Goal: Transaction & Acquisition: Subscribe to service/newsletter

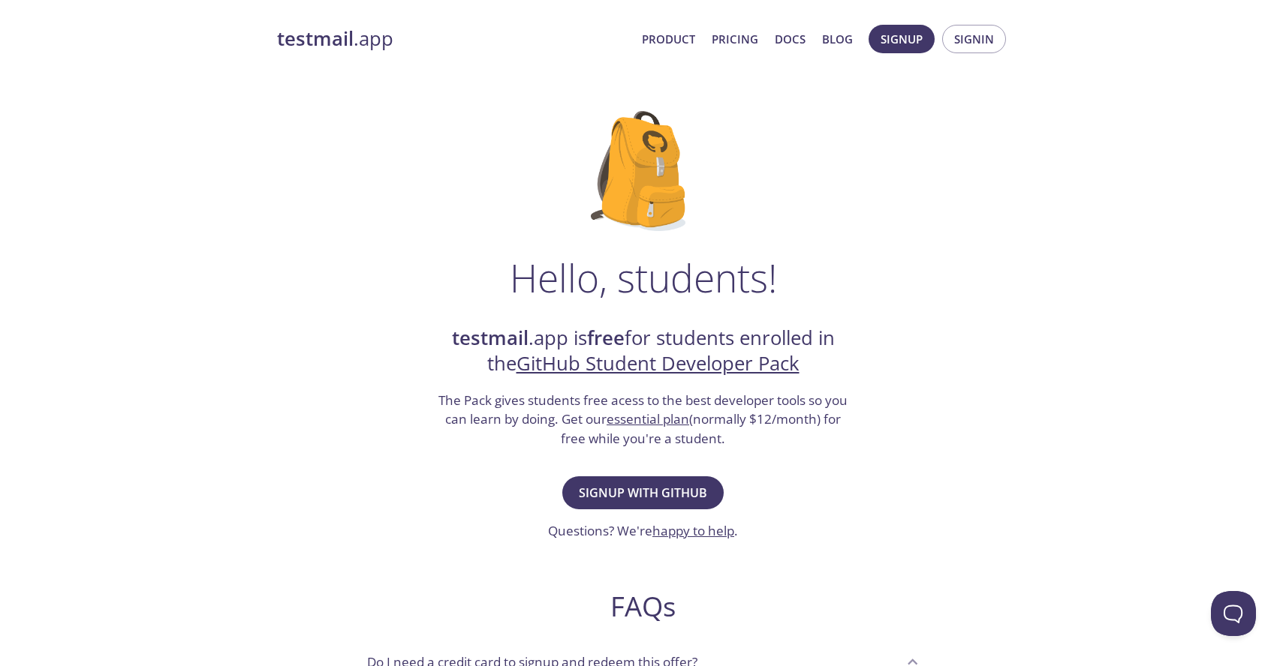
click at [642, 420] on link "essential plan" at bounding box center [647, 419] width 83 height 17
click at [676, 491] on span "Signup with GitHub" at bounding box center [643, 493] width 128 height 21
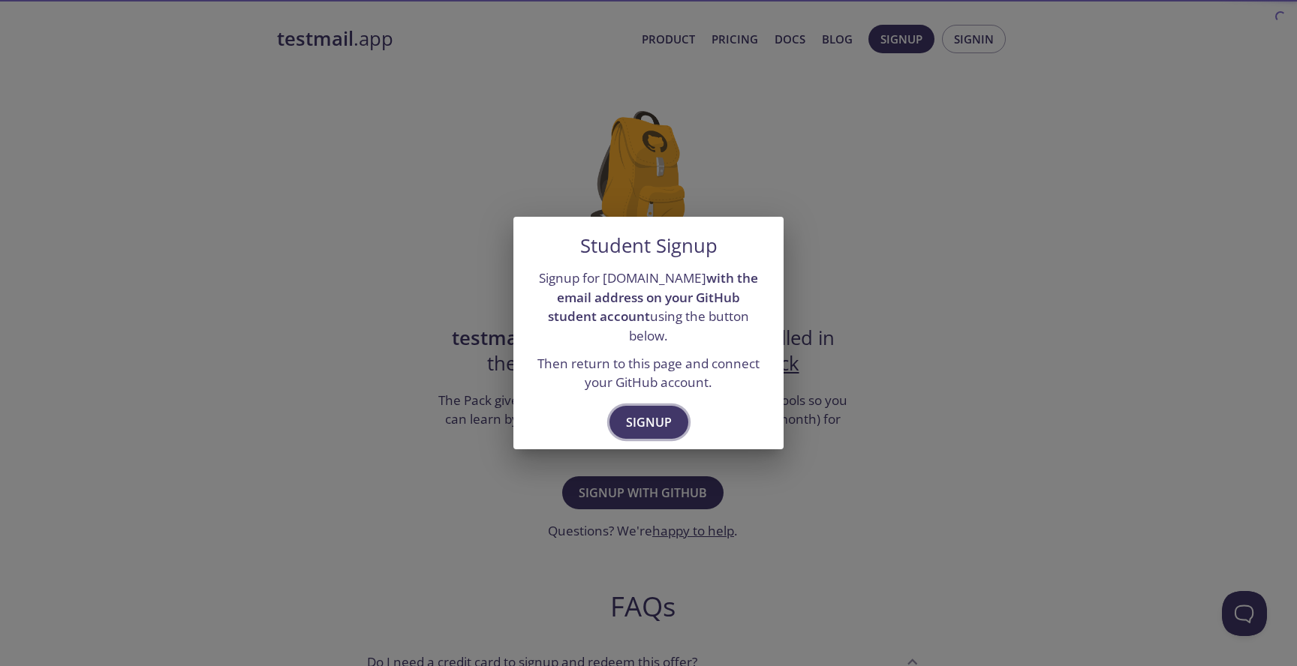
click at [632, 412] on span "Signup" at bounding box center [649, 422] width 46 height 21
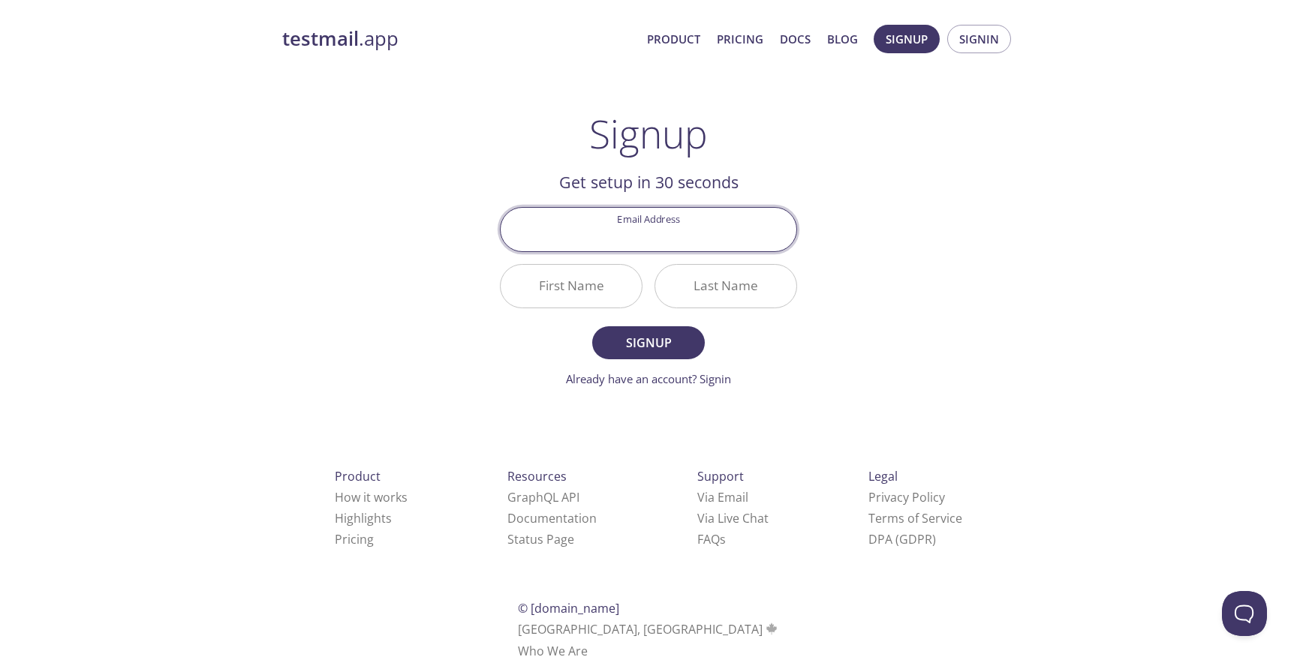
click at [676, 218] on input "Email Address" at bounding box center [649, 229] width 296 height 43
click at [835, 180] on div "testmail .app Product Pricing Docs Blog Signup Signin Signup Get setup in 30 se…" at bounding box center [648, 359] width 768 height 689
click at [639, 228] on input "Email Address" at bounding box center [649, 229] width 296 height 43
click at [918, 276] on div "testmail .app Product Pricing Docs Blog Signup Signin Signup Get setup in 30 se…" at bounding box center [648, 359] width 768 height 689
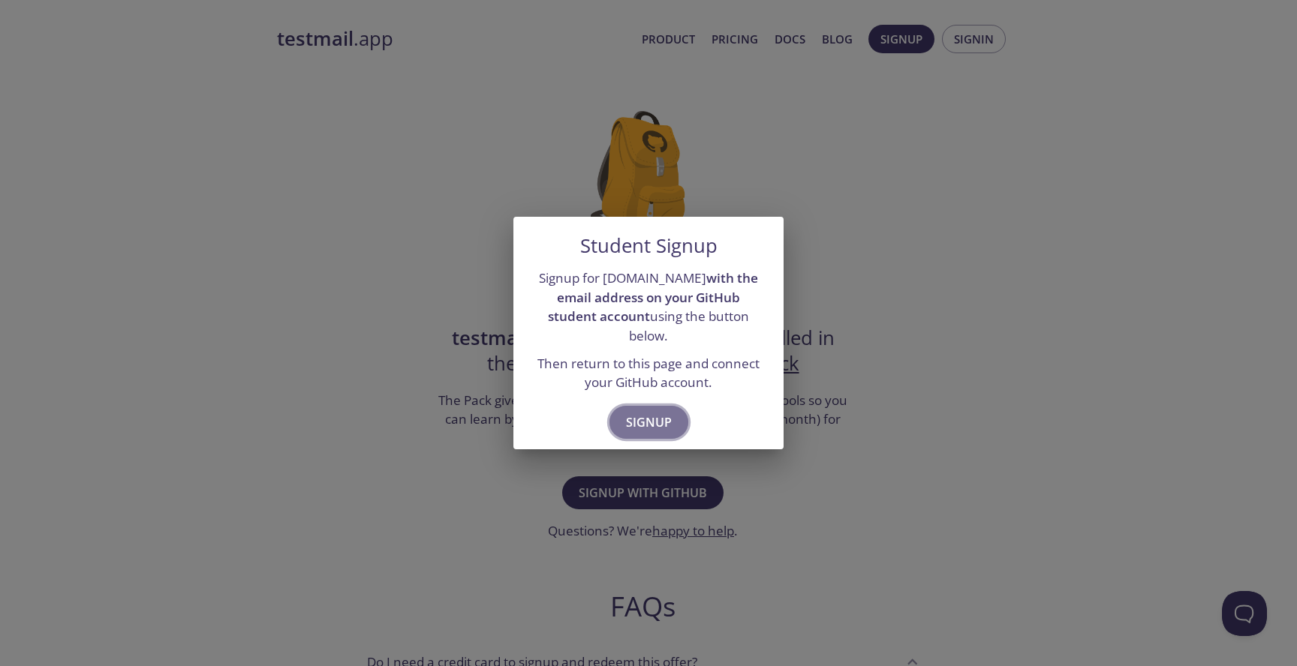
click at [667, 412] on span "Signup" at bounding box center [649, 422] width 46 height 21
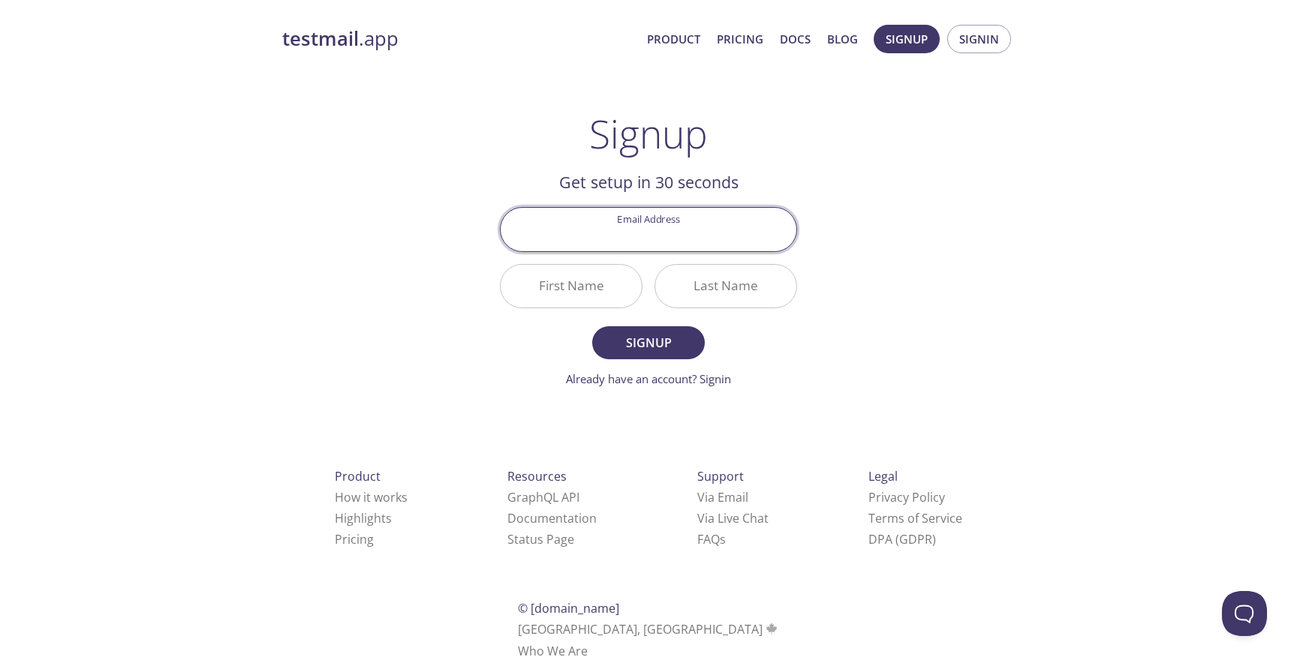
paste input "mmolceanov@yahoo.com"
type input "mmolceanov@yahoo.com"
click at [822, 297] on div "testmail .app Product Pricing Docs Blog Signup Signin Signup Get setup in 30 se…" at bounding box center [648, 359] width 768 height 689
click at [675, 347] on span "Signup" at bounding box center [649, 342] width 80 height 21
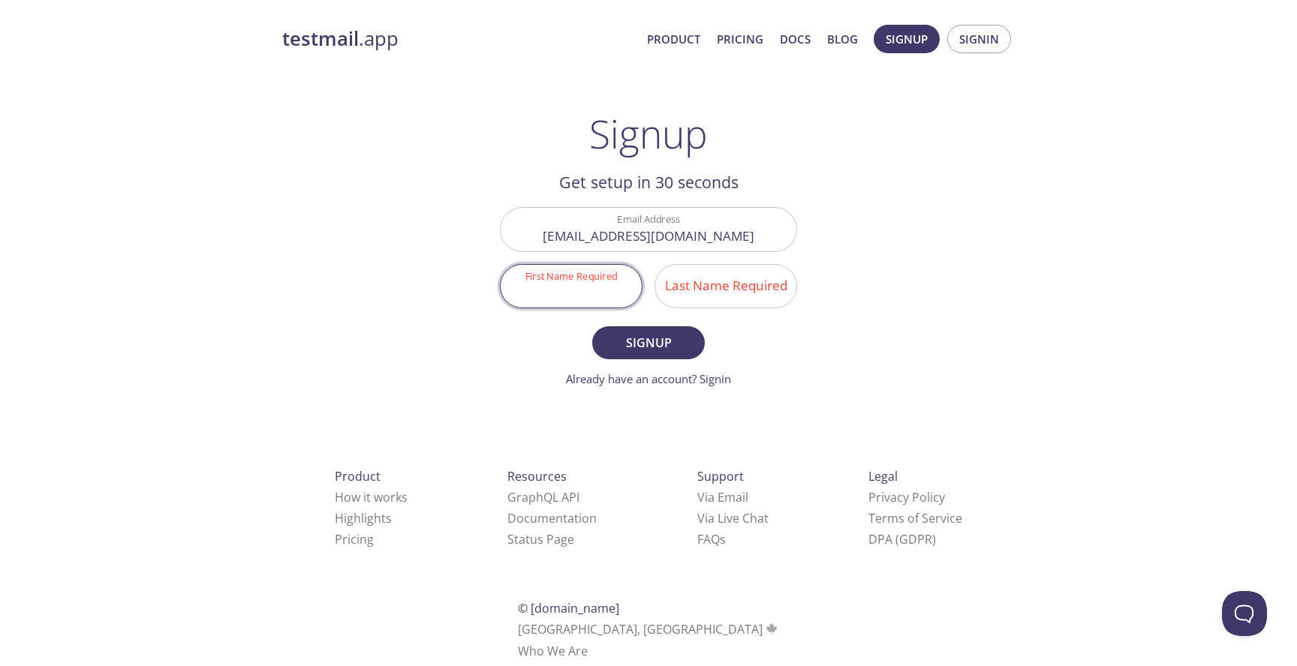
click at [573, 305] on input "First Name Required" at bounding box center [571, 286] width 141 height 43
type input "Max"
type input "M"
click at [716, 337] on form "Email Address mmolceanov@yahoo.com First Name Required Max Last Name Required M…" at bounding box center [648, 297] width 297 height 180
click at [675, 340] on span "Signup" at bounding box center [649, 342] width 80 height 21
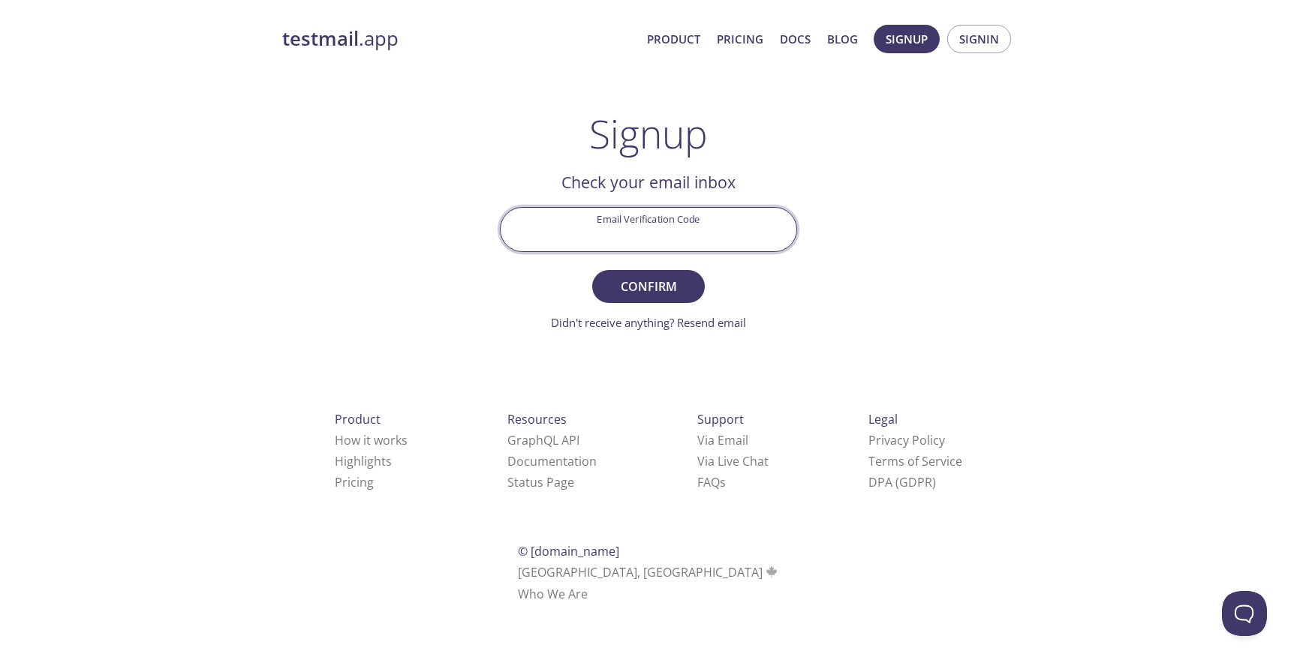
click at [665, 235] on input "Email Verification Code" at bounding box center [649, 229] width 296 height 43
paste input "GZBQ971"
type input "GZBQ971"
click at [661, 277] on span "Confirm" at bounding box center [649, 286] width 80 height 21
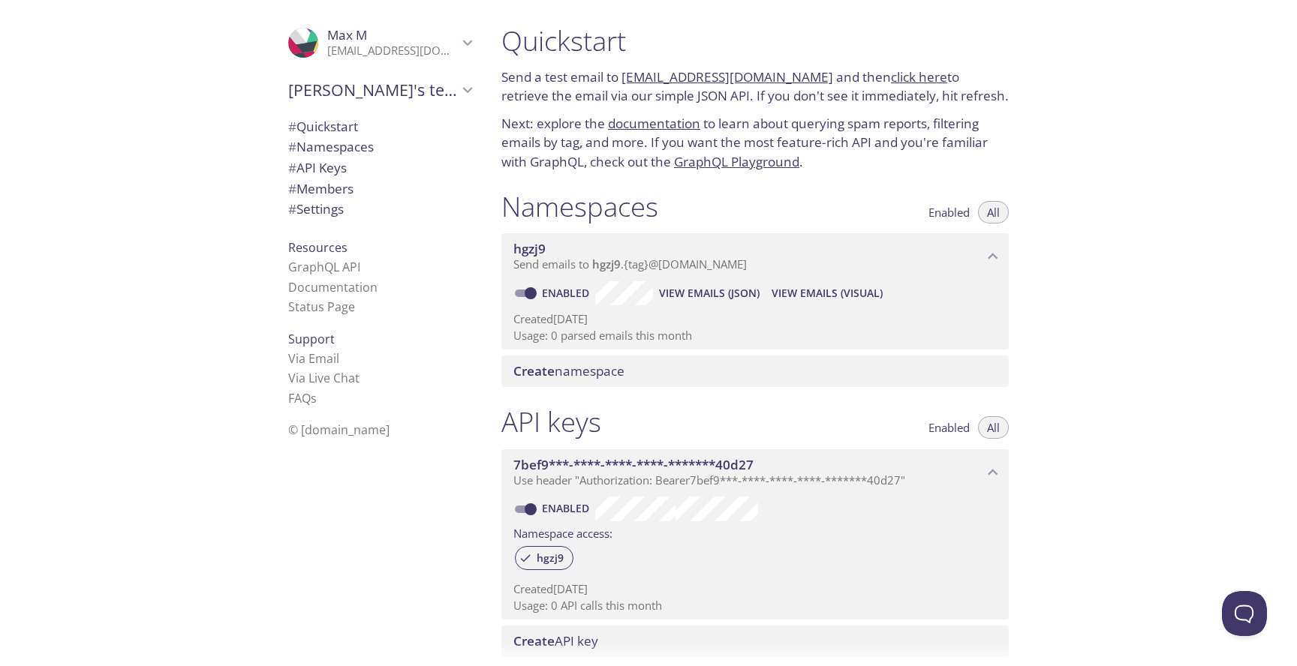
click at [469, 38] on div ".cls-1 { fill: #6d5ca8; } .cls-2 { fill: #3fc191; } .cls-3 { fill: #3b4752; } .…" at bounding box center [379, 43] width 207 height 50
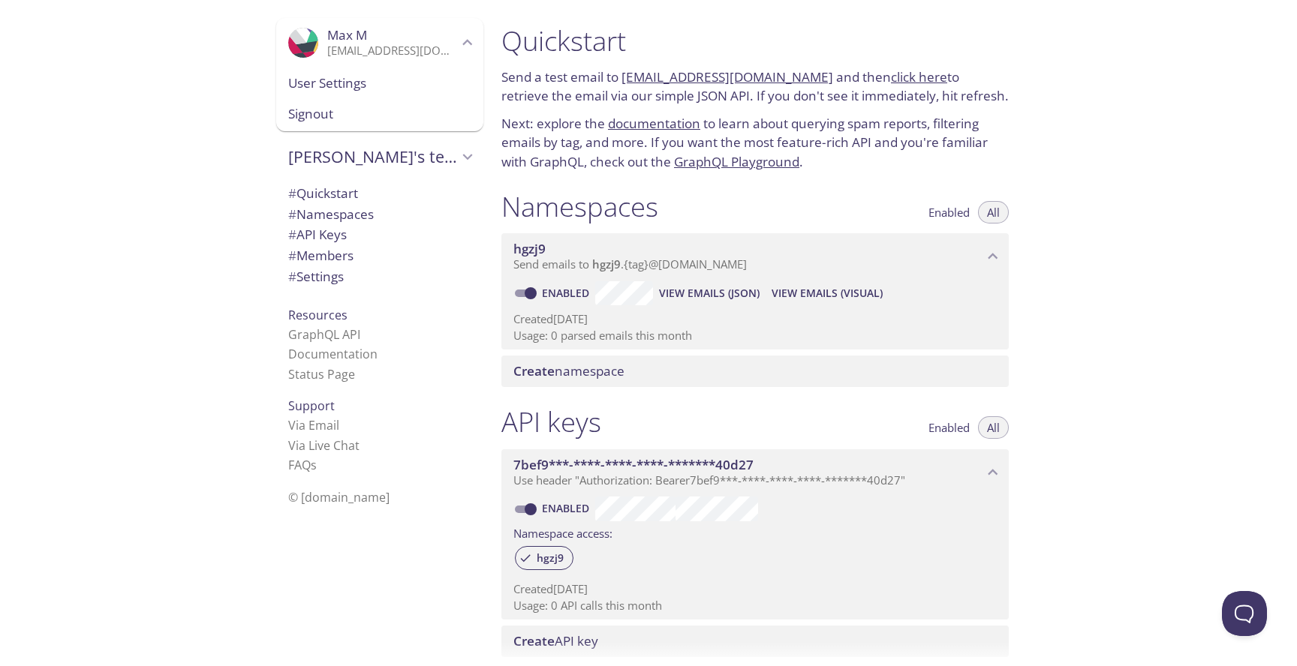
click at [469, 38] on div ".cls-1 { fill: #6d5ca8; } .cls-2 { fill: #3fc191; } .cls-3 { fill: #3b4752; } .…" at bounding box center [379, 43] width 207 height 50
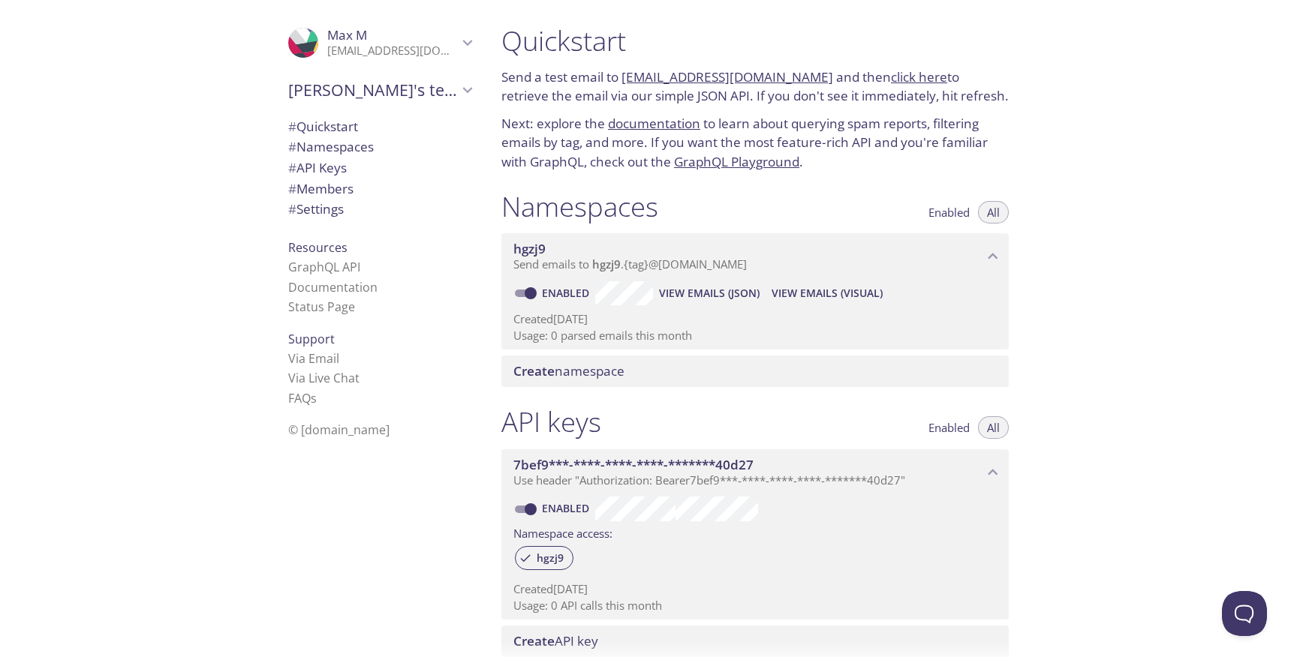
click at [723, 159] on link "GraphQL Playground" at bounding box center [736, 161] width 125 height 17
click at [318, 157] on div "# Namespaces" at bounding box center [379, 147] width 207 height 21
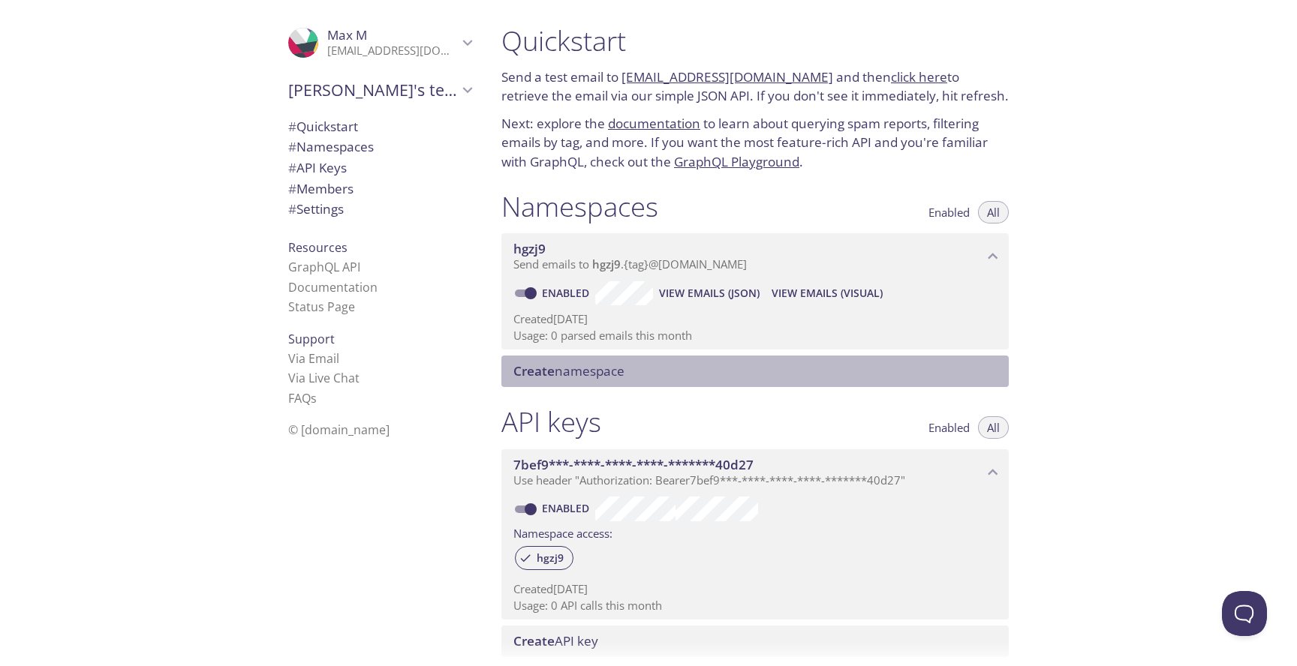
click at [564, 380] on div "Create namespace" at bounding box center [754, 372] width 507 height 32
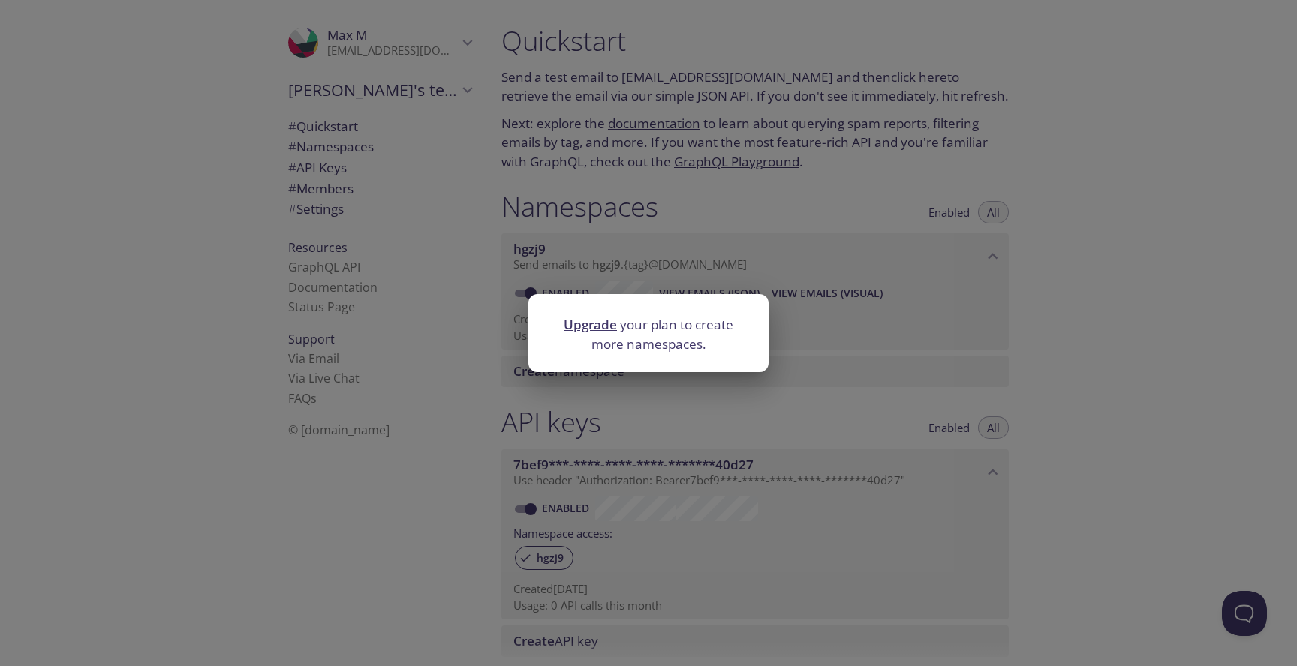
click at [837, 275] on div "Upgrade your plan to create more namespaces." at bounding box center [648, 333] width 1297 height 666
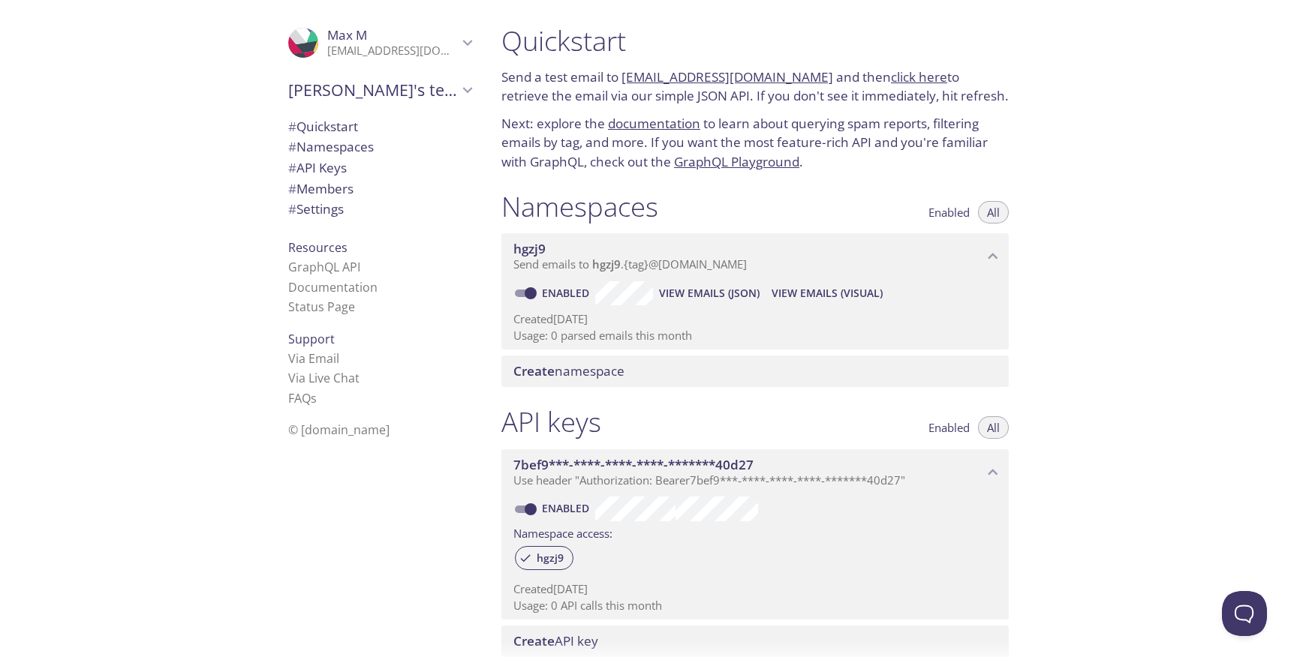
click at [789, 293] on span "View Emails (Visual)" at bounding box center [827, 293] width 111 height 18
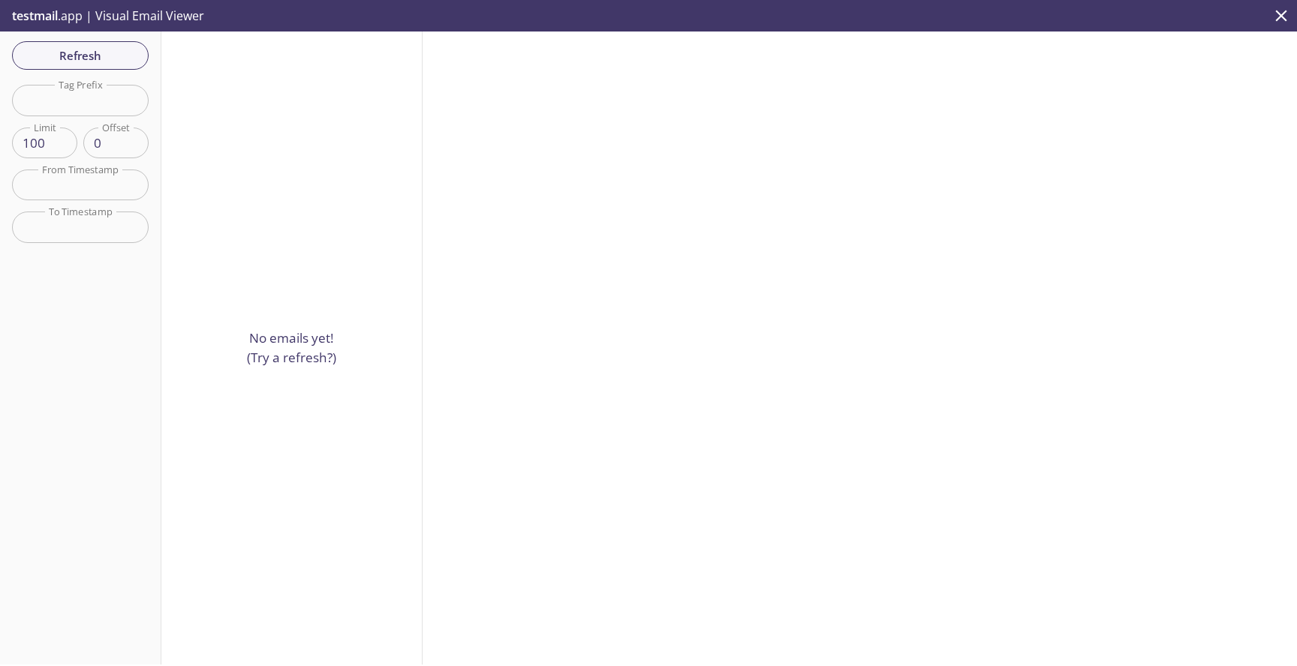
click at [155, 18] on p "testmail .app | Visual Email Viewer" at bounding box center [106, 16] width 213 height 32
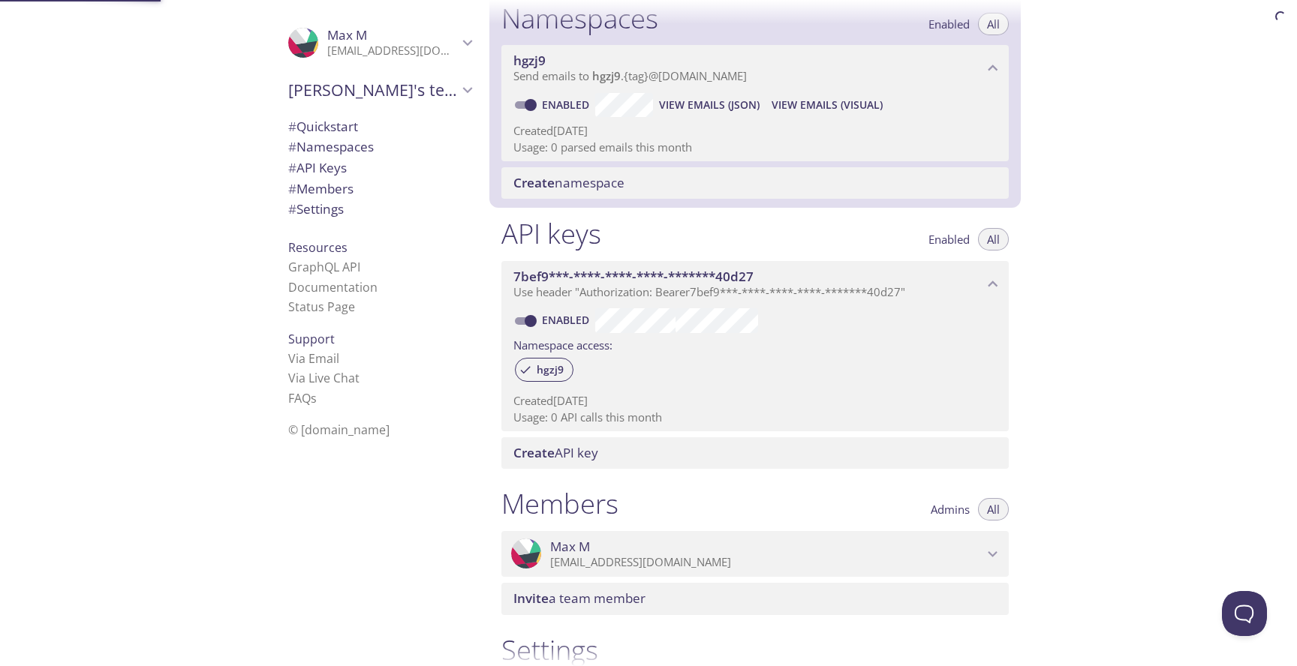
scroll to position [190, 0]
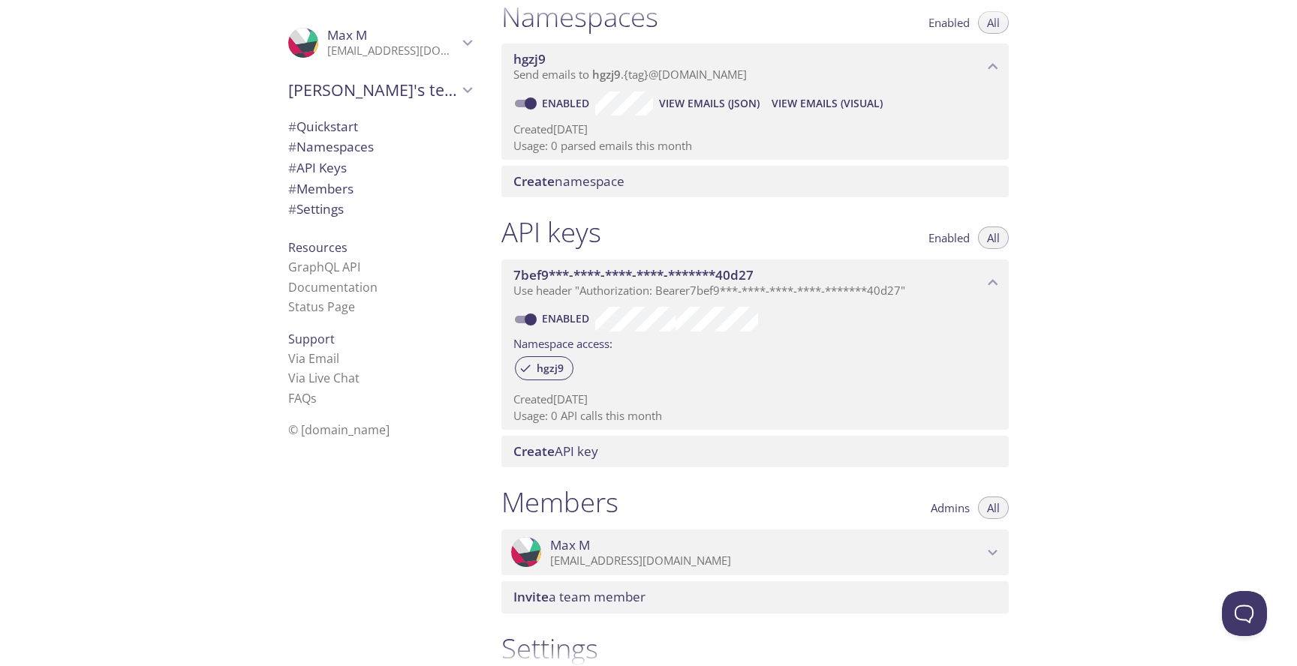
click at [329, 208] on span "# Settings" at bounding box center [316, 208] width 56 height 17
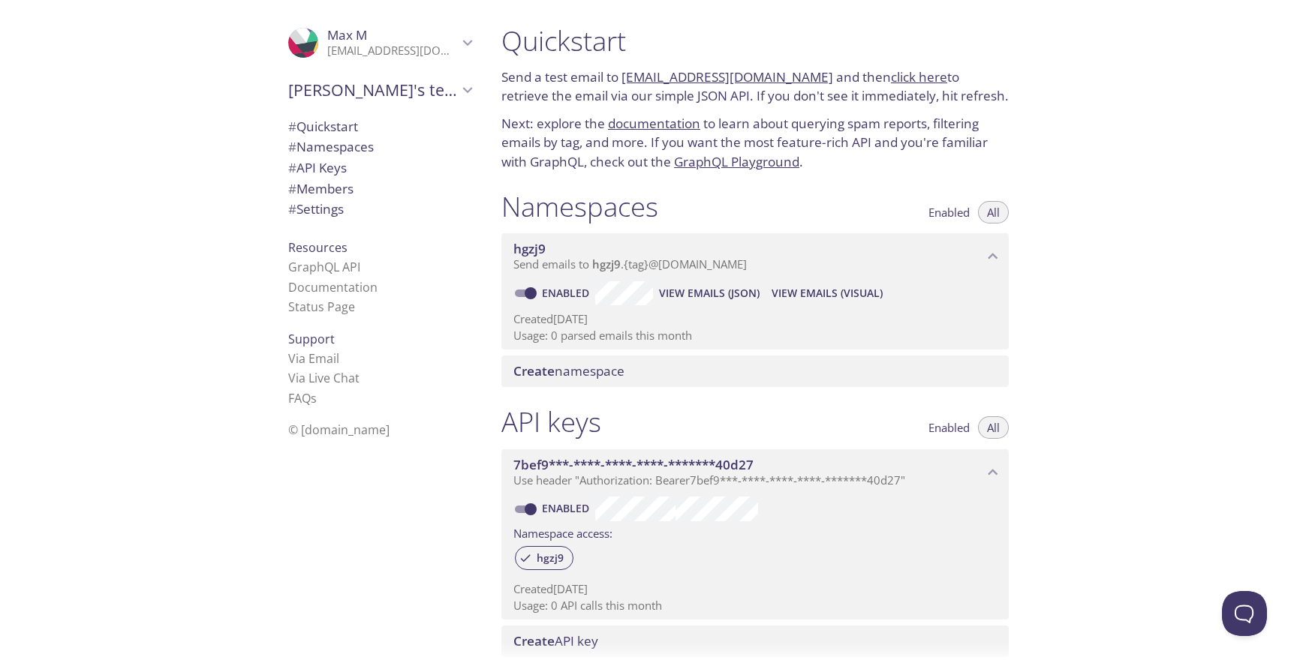
click at [891, 71] on link "click here" at bounding box center [919, 76] width 56 height 17
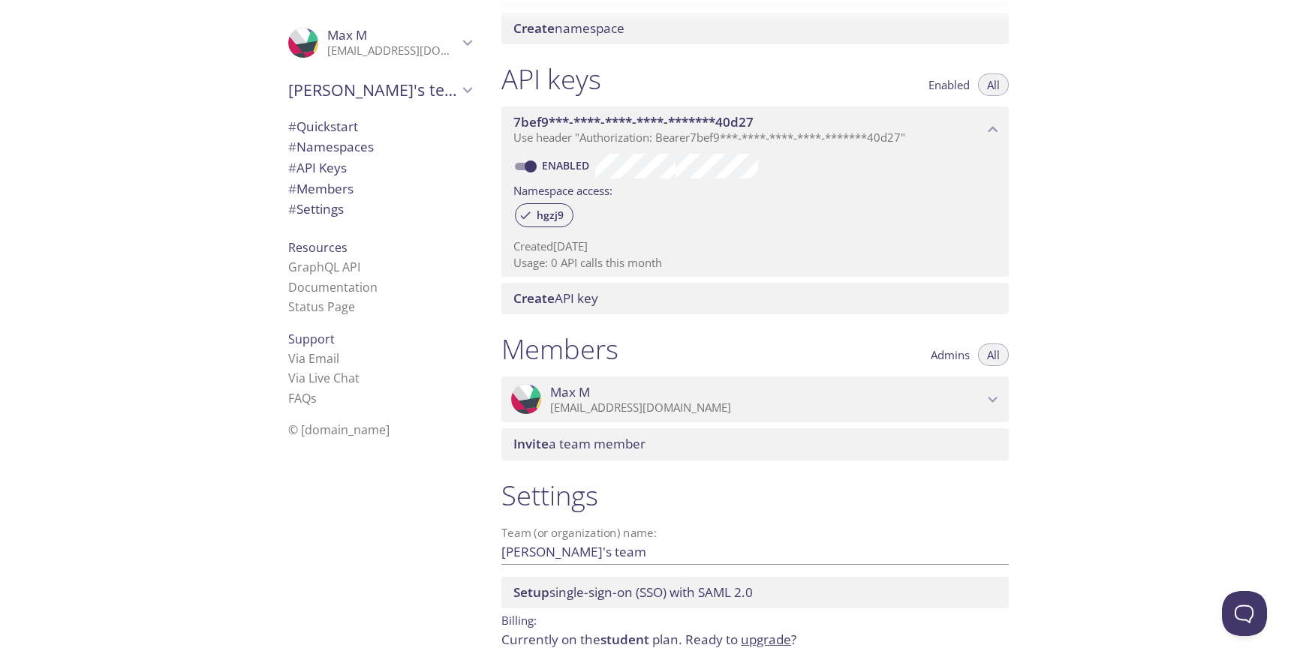
scroll to position [401, 0]
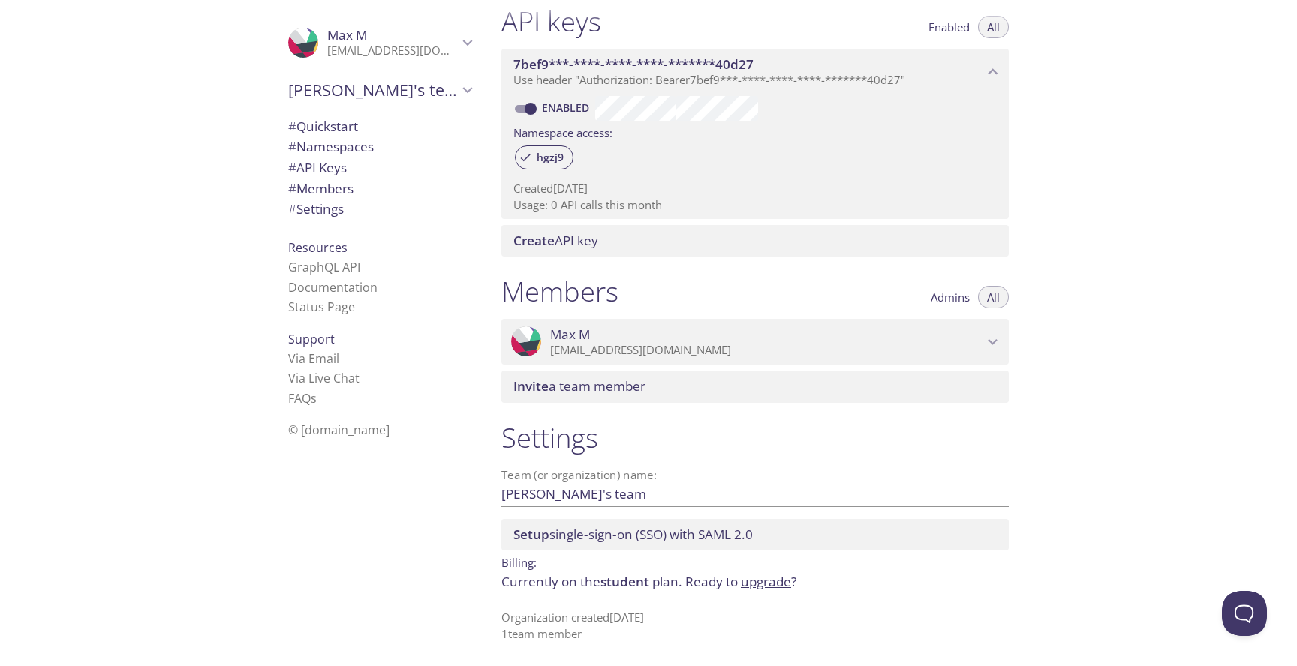
click at [288, 394] on link "FAQ s" at bounding box center [302, 398] width 29 height 17
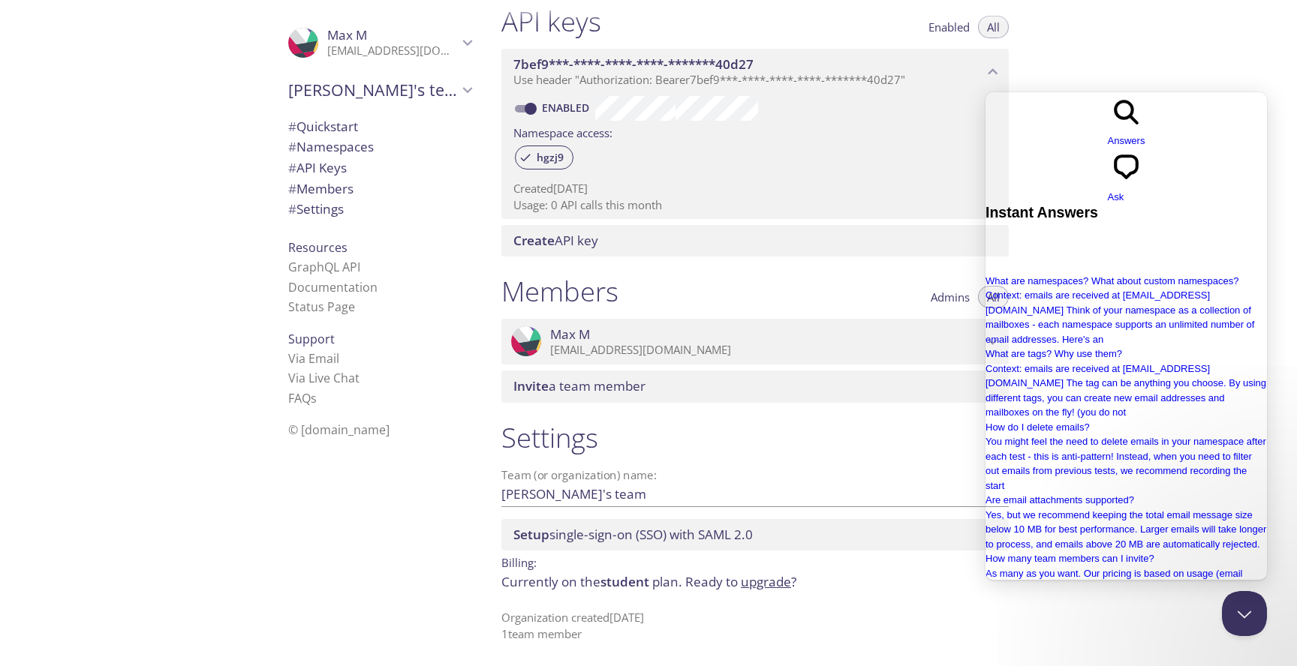
scroll to position [260, 0]
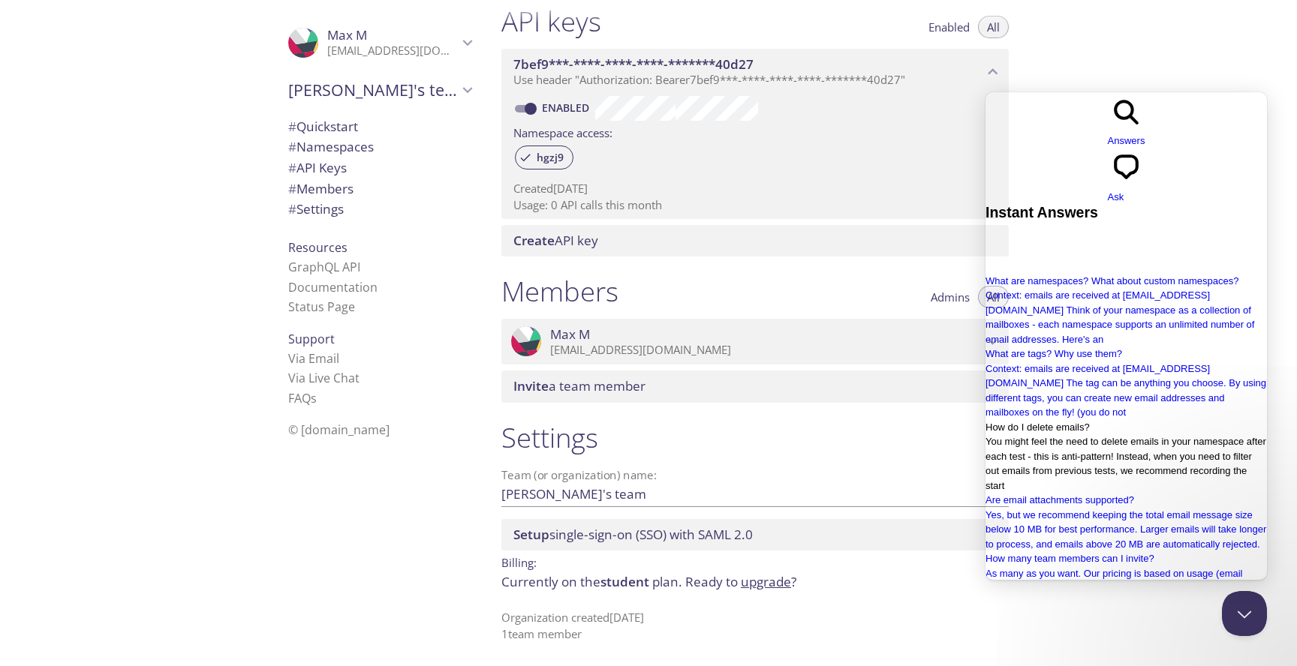
click at [1093, 436] on span "You might feel the need to delete emails in your namespace after each test - th…" at bounding box center [1125, 464] width 281 height 56
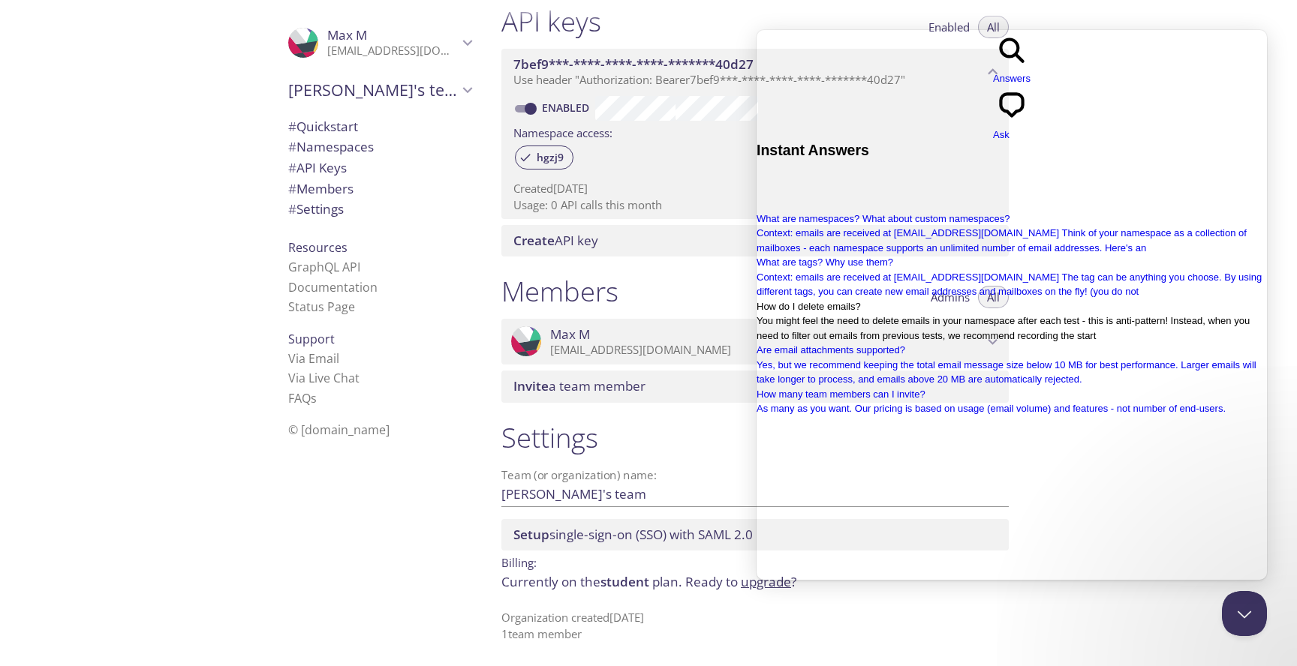
scroll to position [41, 0]
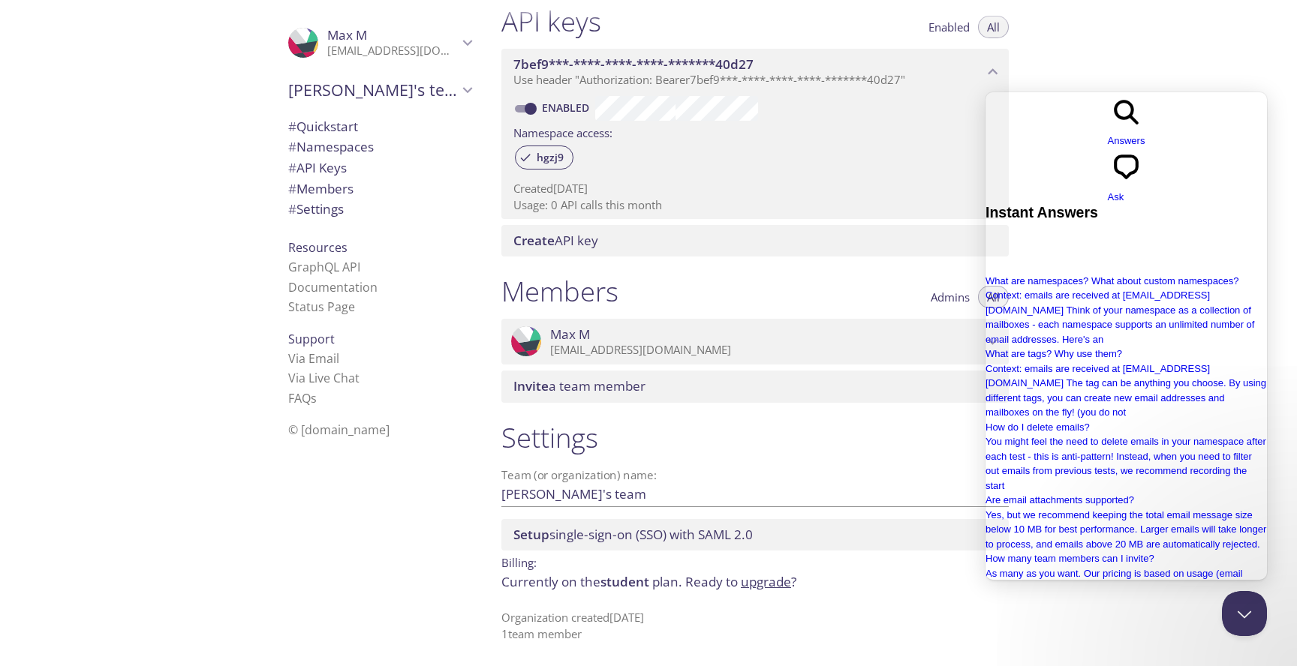
click at [1117, 49] on div "Quickstart Send a test email to hgzj9.test@inbox.testmail.app and then click he…" at bounding box center [893, 333] width 808 height 666
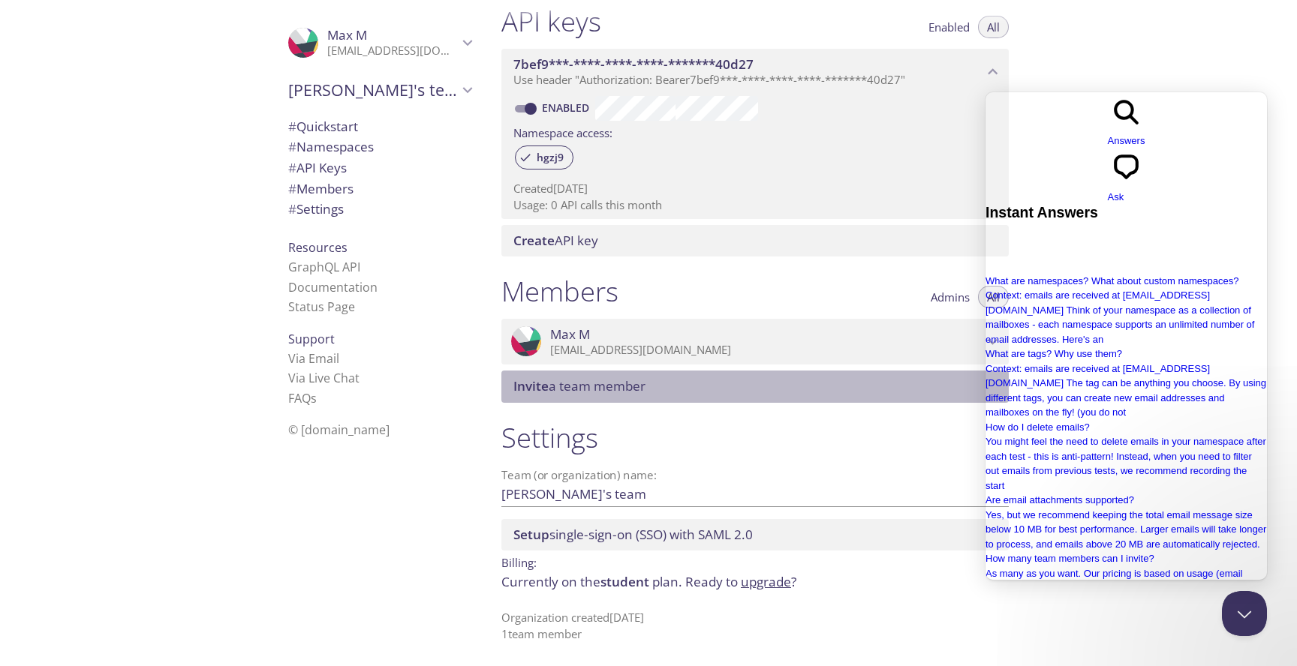
click at [934, 390] on span "Invite a team member" at bounding box center [757, 386] width 489 height 17
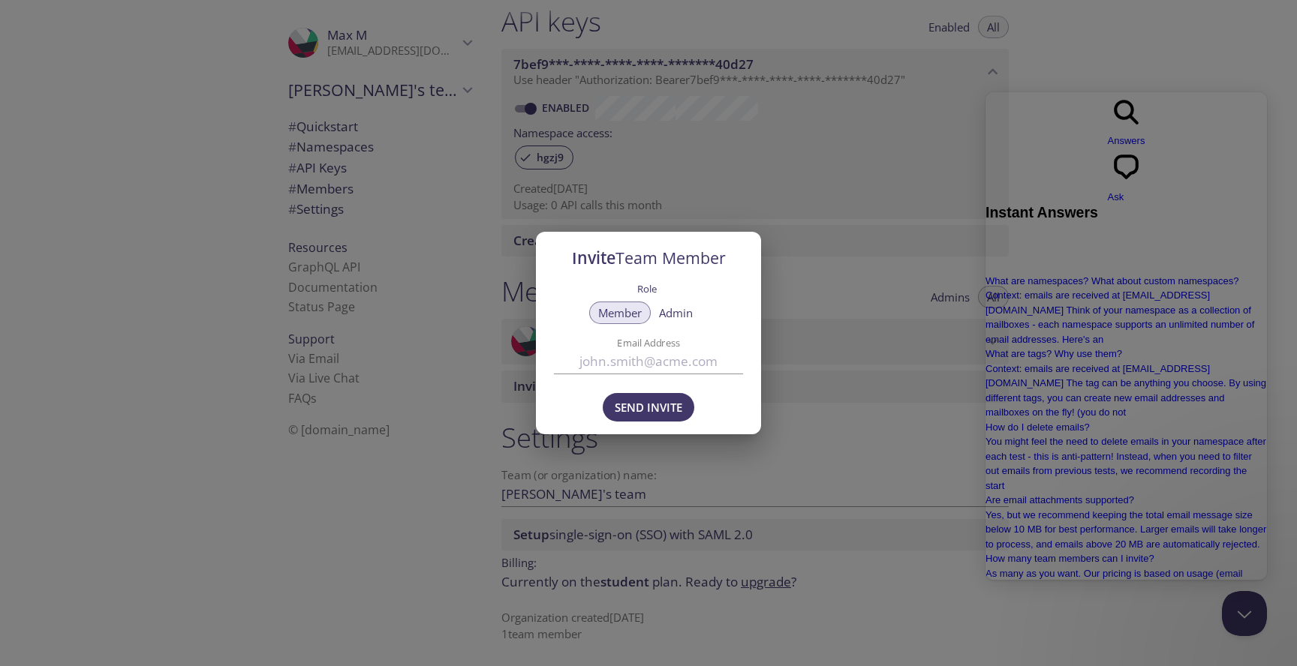
click at [773, 203] on div "Invite Team Member Role Member Admin Email Address Send Invite" at bounding box center [648, 333] width 1297 height 666
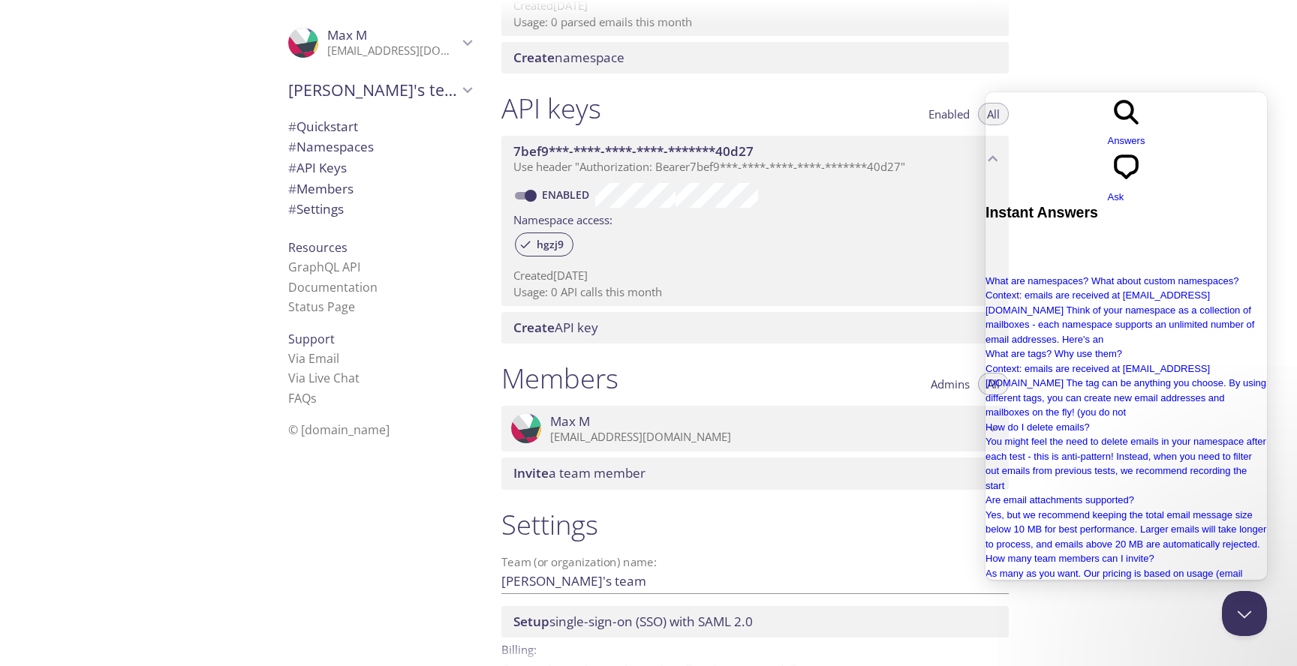
scroll to position [0, 0]
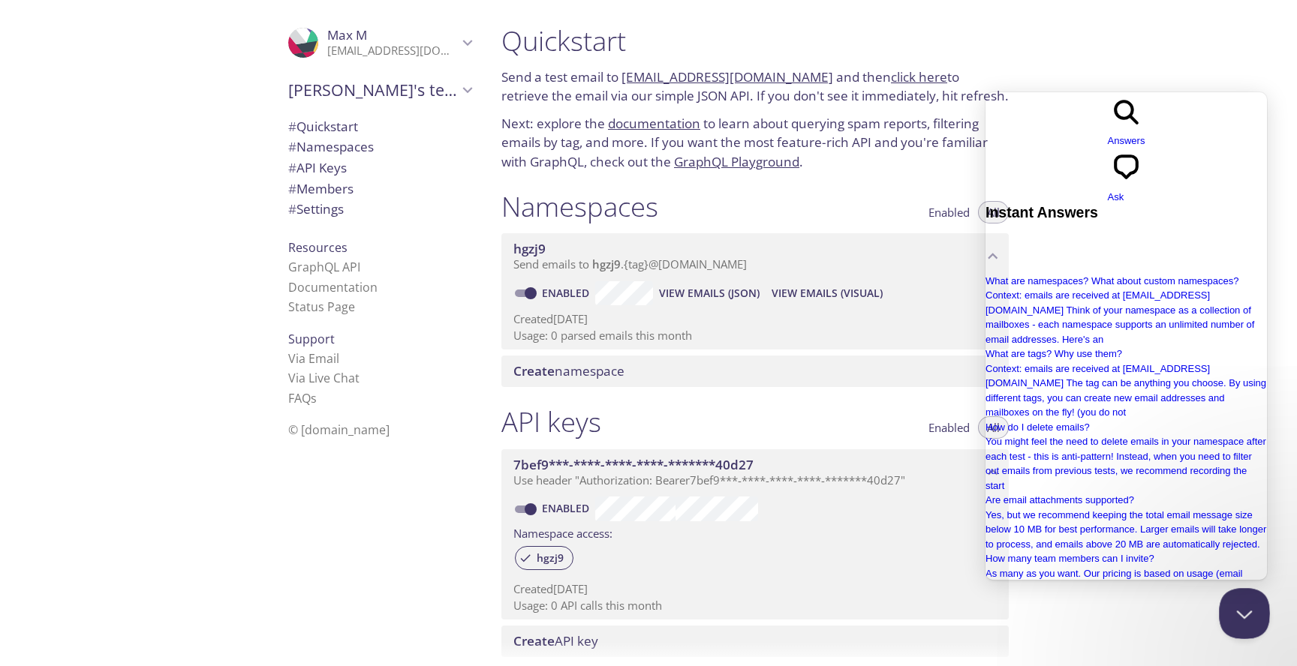
click at [1259, 601] on button "Close Beacon popover" at bounding box center [1241, 610] width 45 height 45
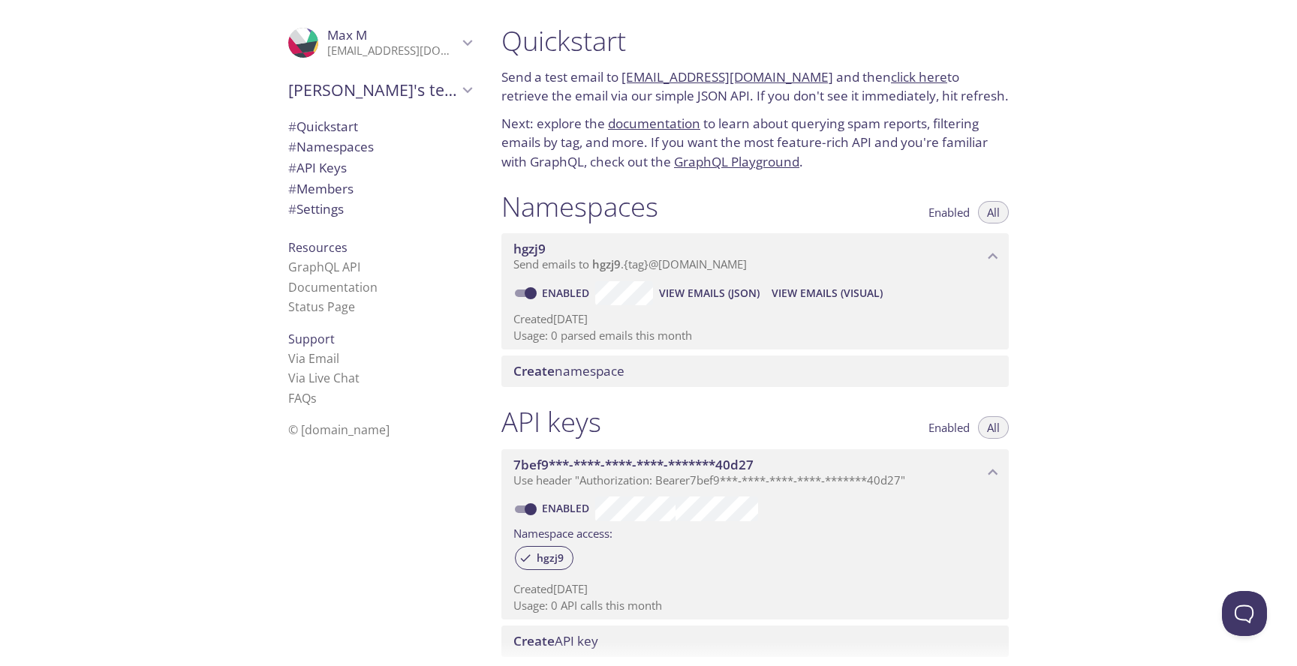
click at [684, 130] on link "documentation" at bounding box center [654, 123] width 92 height 17
copy link "hgzj9.test@inbox.testmail.app"
click at [843, 296] on span "View Emails (Visual)" at bounding box center [827, 293] width 111 height 18
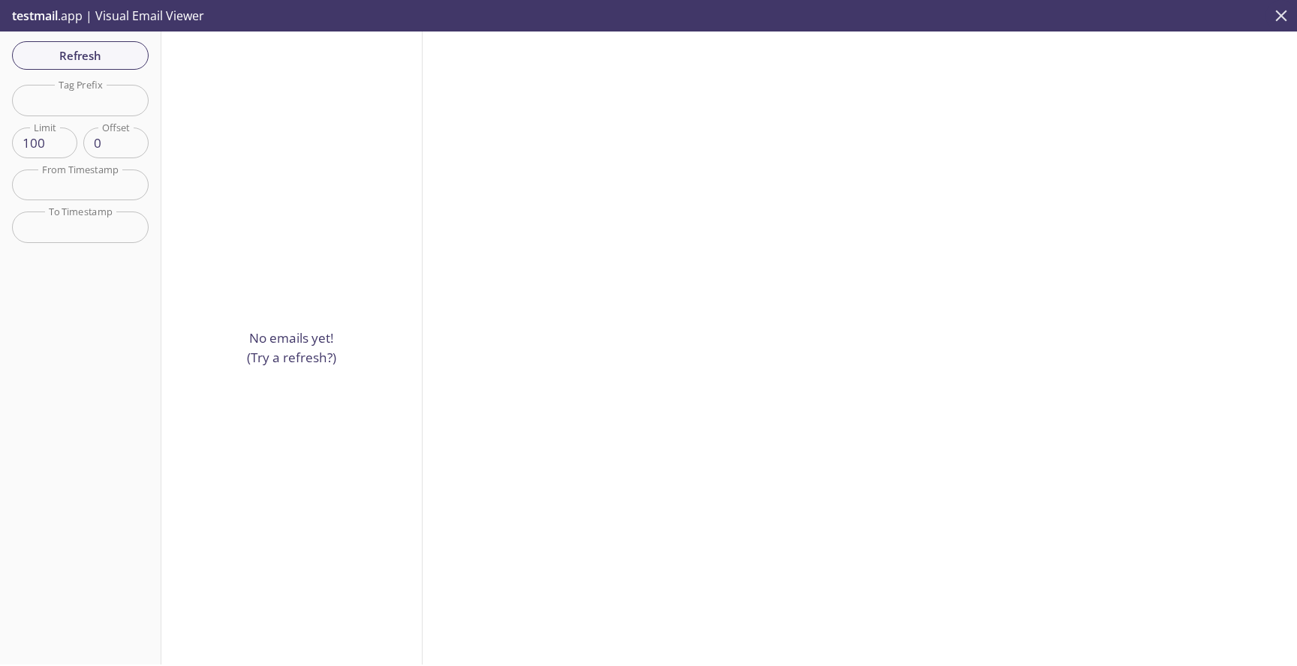
click at [1276, 17] on icon "close" at bounding box center [1281, 16] width 20 height 20
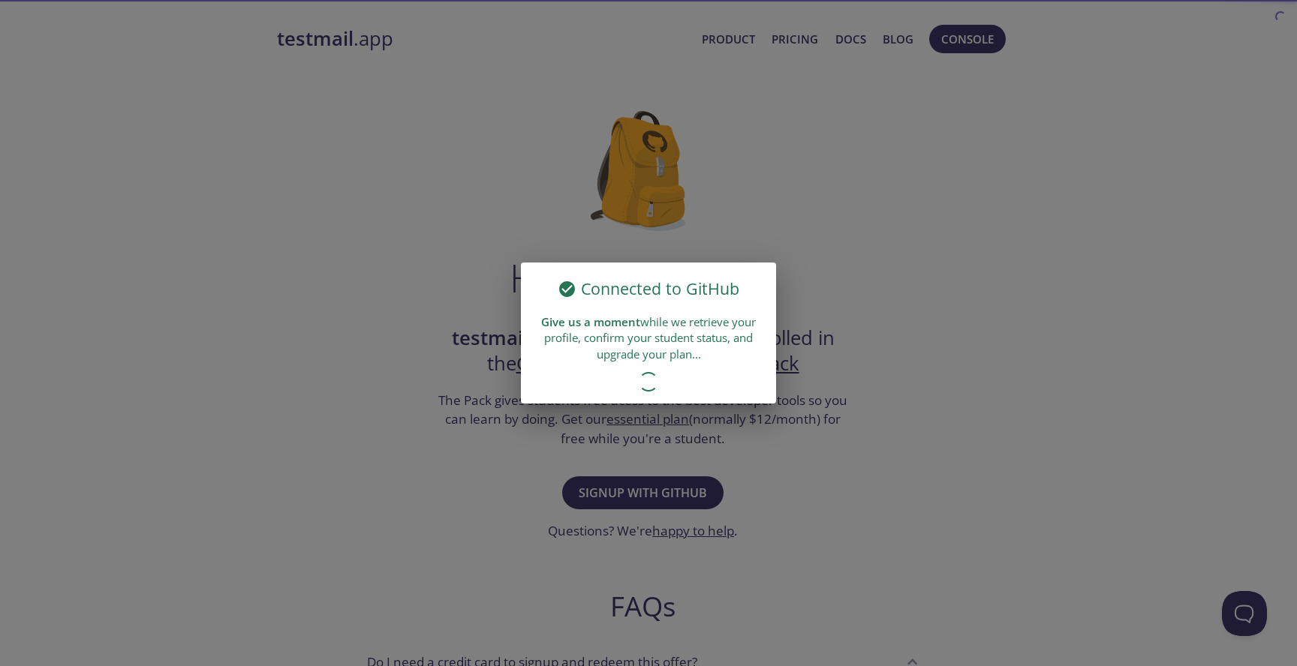
click at [480, 130] on div "Connected to GitHub Give us a moment while we retrieve your profile, confirm yo…" at bounding box center [648, 333] width 1297 height 666
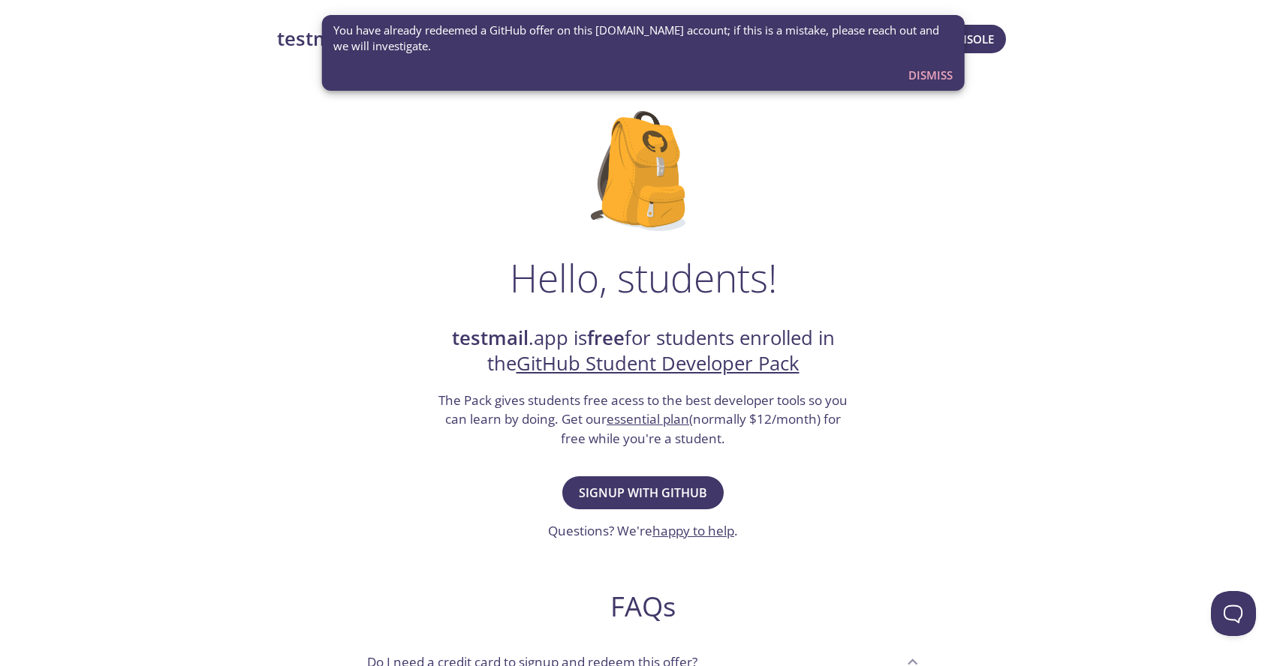
click at [891, 75] on div "Dismiss" at bounding box center [924, 75] width 68 height 29
click at [913, 75] on span "Dismiss" at bounding box center [930, 75] width 44 height 20
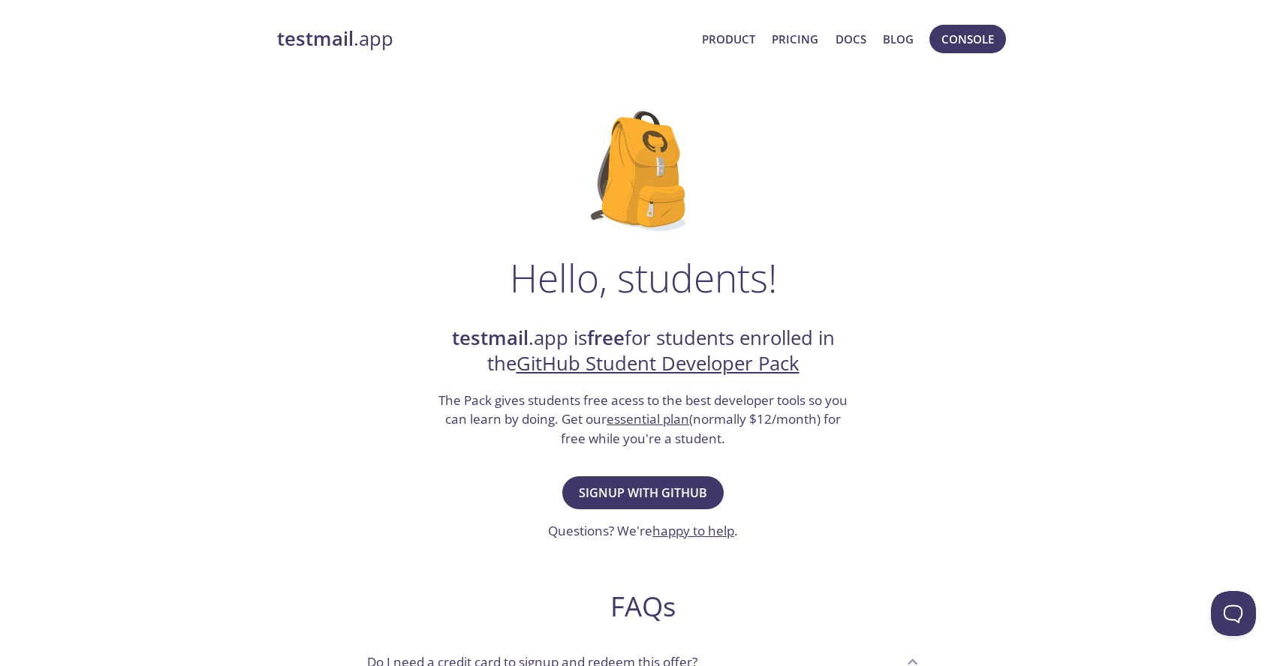
click at [281, 48] on strong "testmail" at bounding box center [315, 39] width 77 height 26
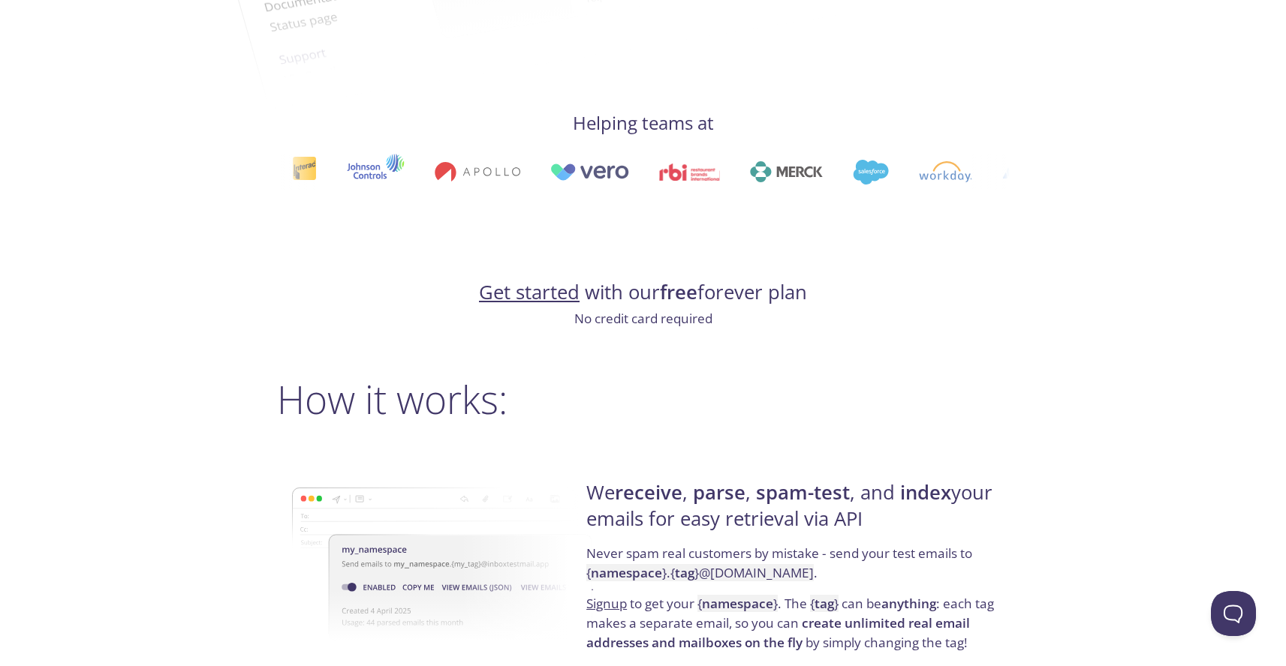
scroll to position [757, 0]
